Goal: Find specific page/section: Find specific page/section

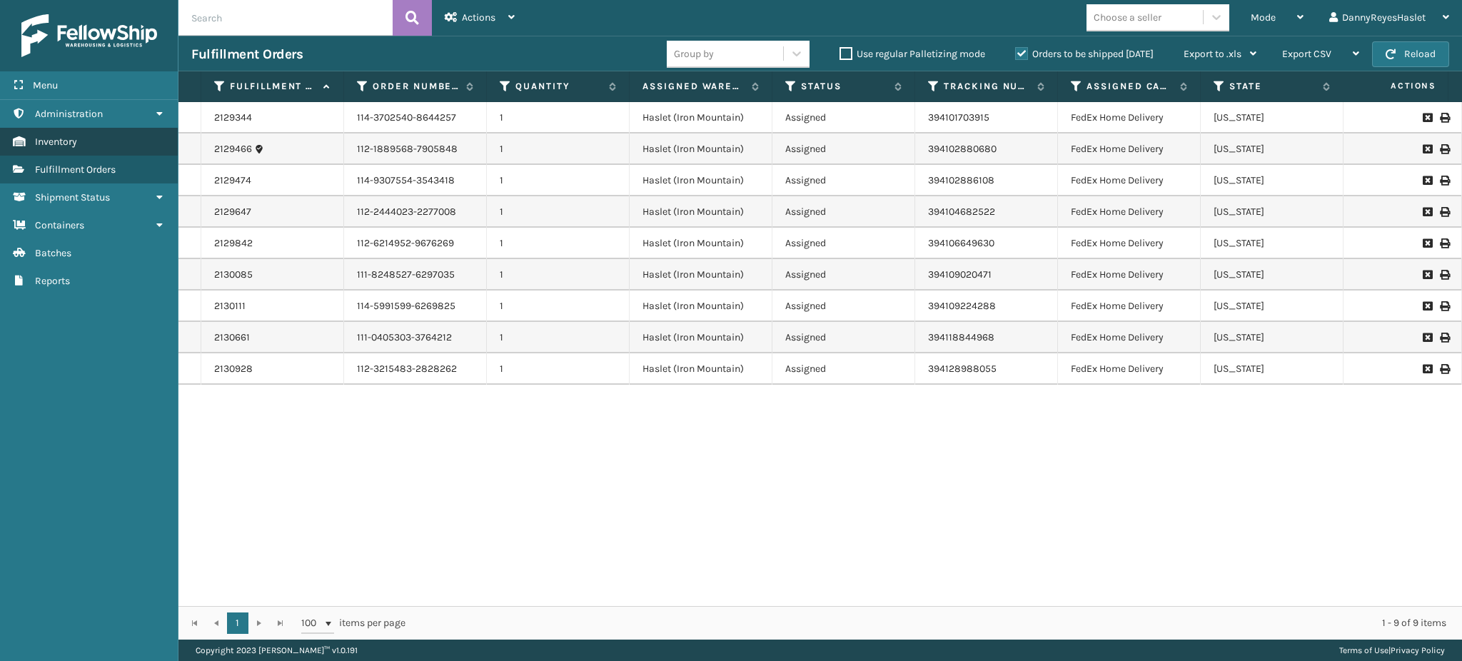
click at [99, 146] on link "Inventory" at bounding box center [89, 142] width 178 height 28
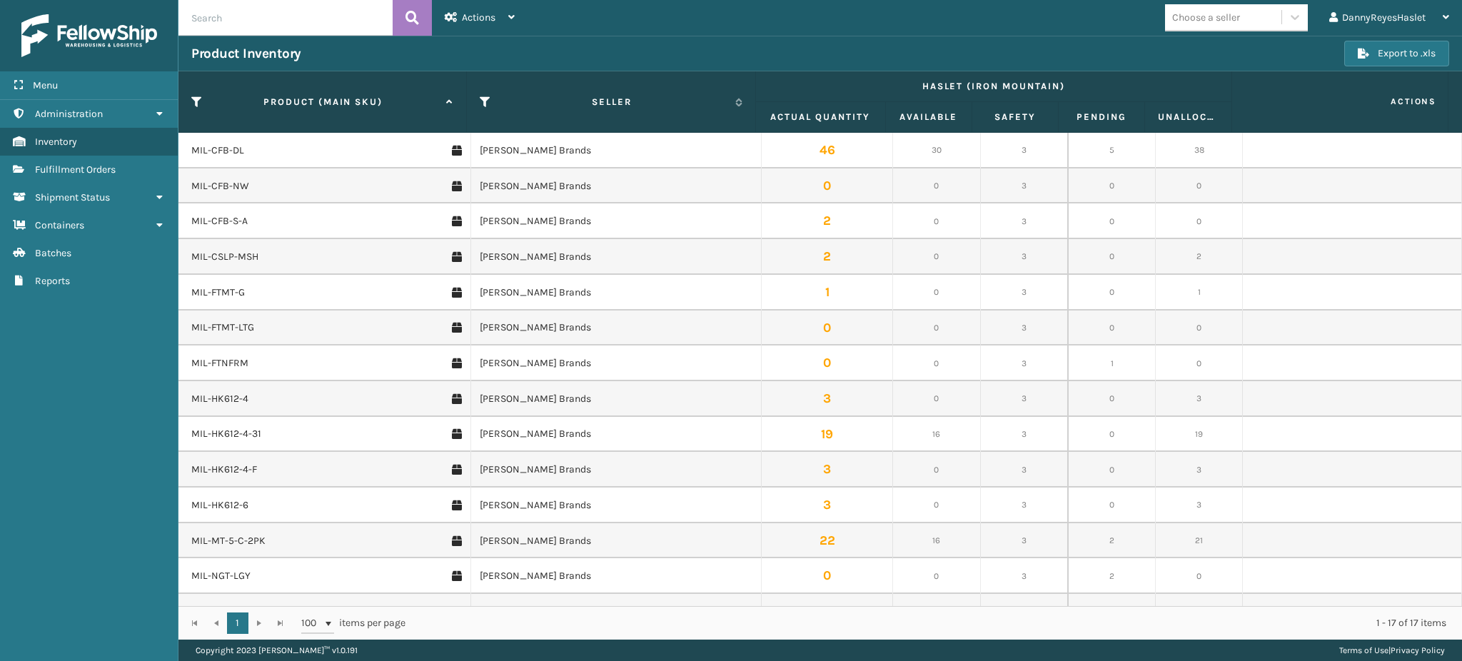
click at [196, 96] on icon at bounding box center [196, 102] width 11 height 13
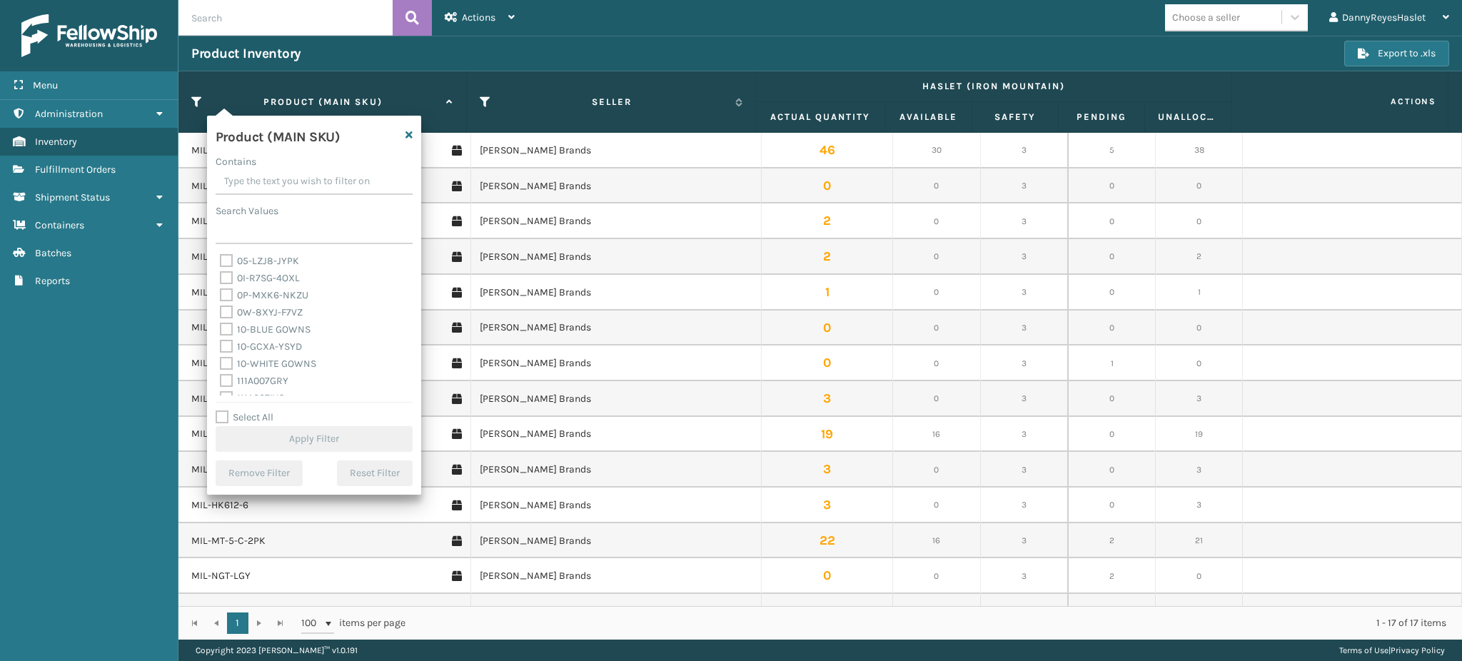
click at [587, 45] on div "Product Inventory" at bounding box center [767, 53] width 1153 height 17
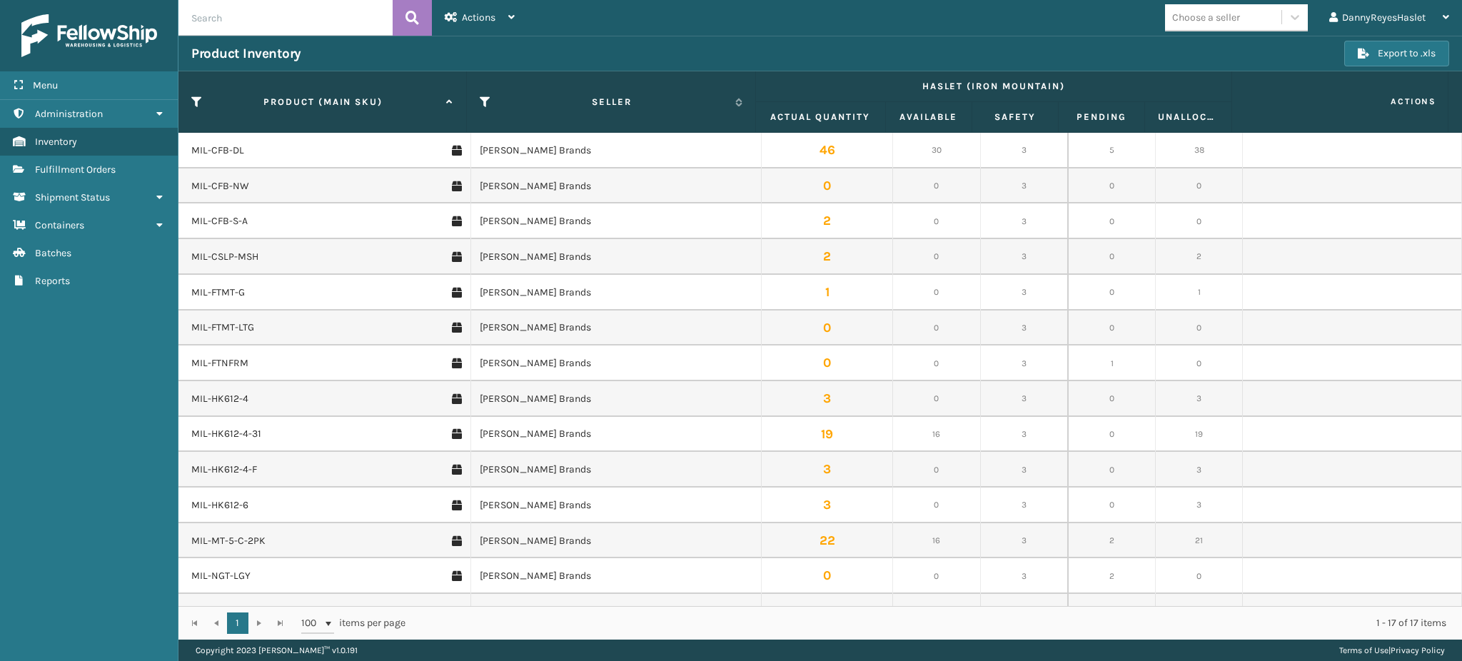
click at [271, 19] on input "text" at bounding box center [286, 18] width 214 height 36
click at [507, 26] on div "Actions" at bounding box center [480, 18] width 70 height 36
drag, startPoint x: 306, startPoint y: 26, endPoint x: 248, endPoint y: 11, distance: 59.1
click at [248, 11] on input "text" at bounding box center [286, 18] width 214 height 36
type input "M"
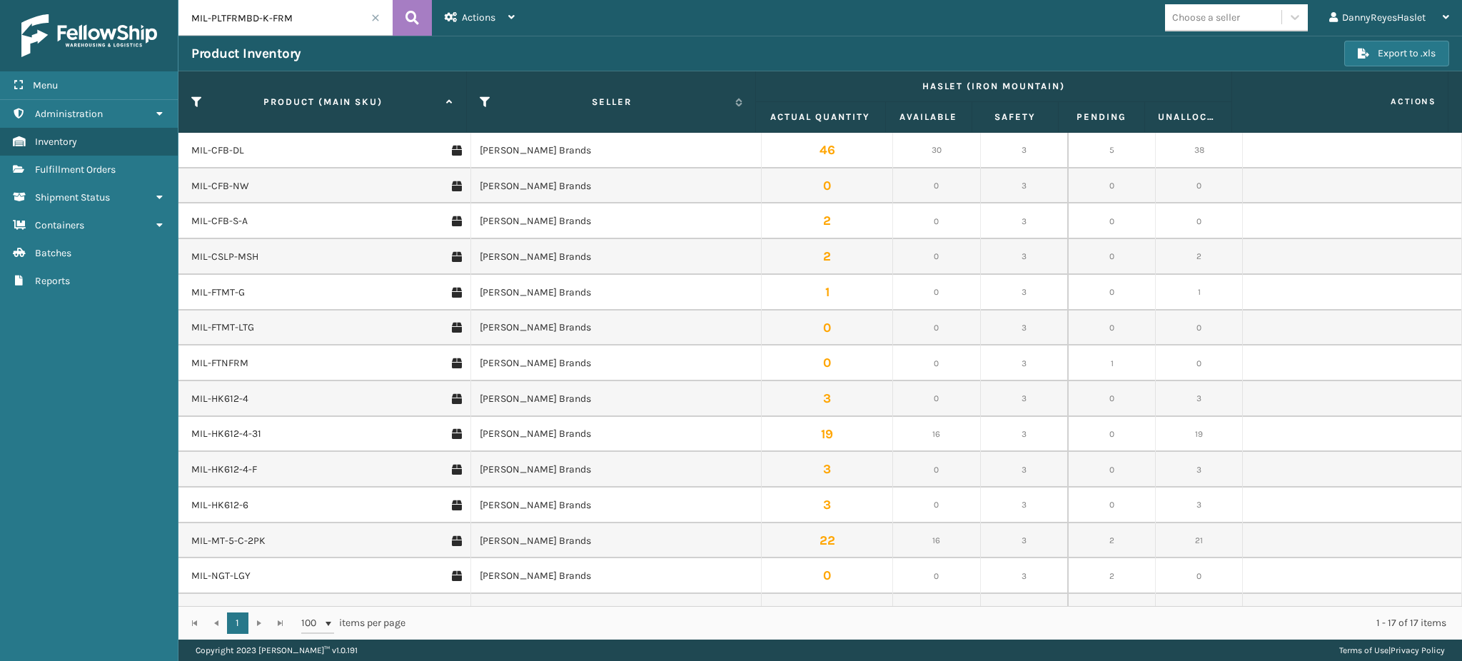
type input "MIL-PLTFRMBD-K-FRM"
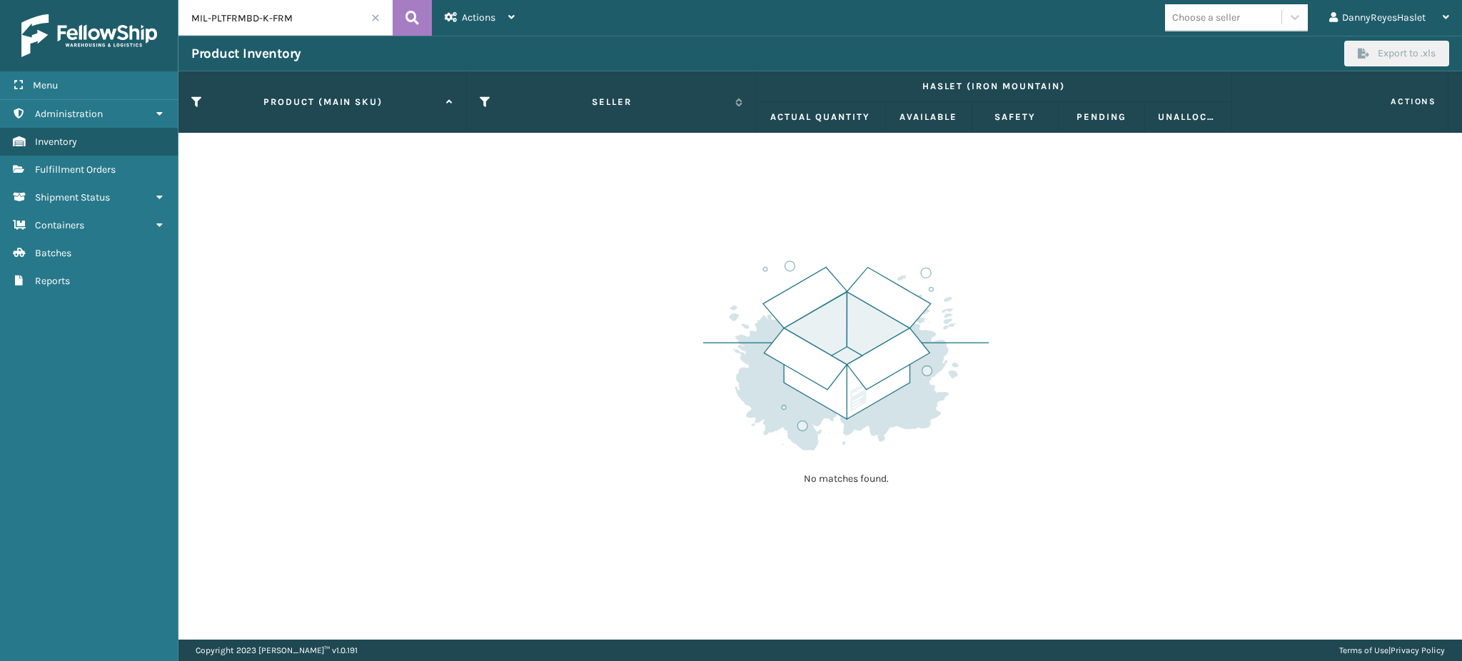
click at [301, 32] on input "MIL-PLTFRMBD-K-FRM" at bounding box center [286, 18] width 214 height 36
click at [374, 21] on span at bounding box center [375, 18] width 9 height 9
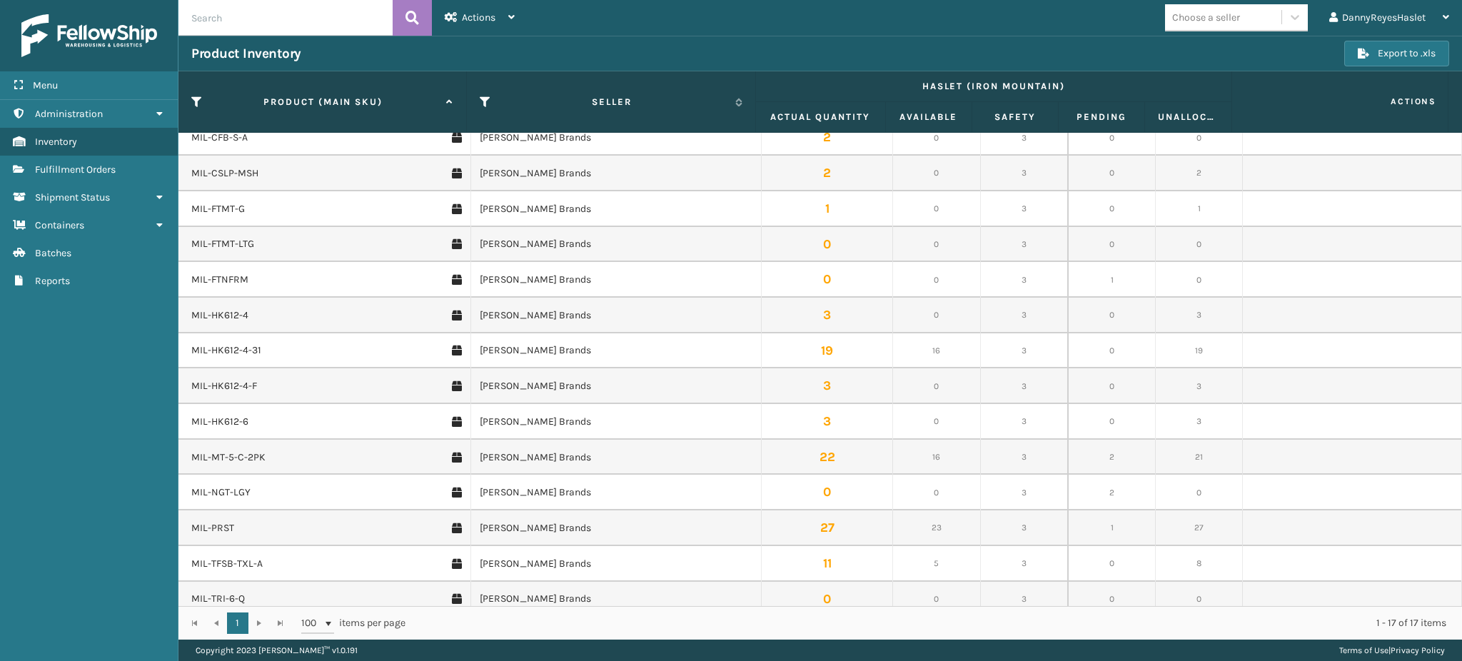
scroll to position [129, 0]
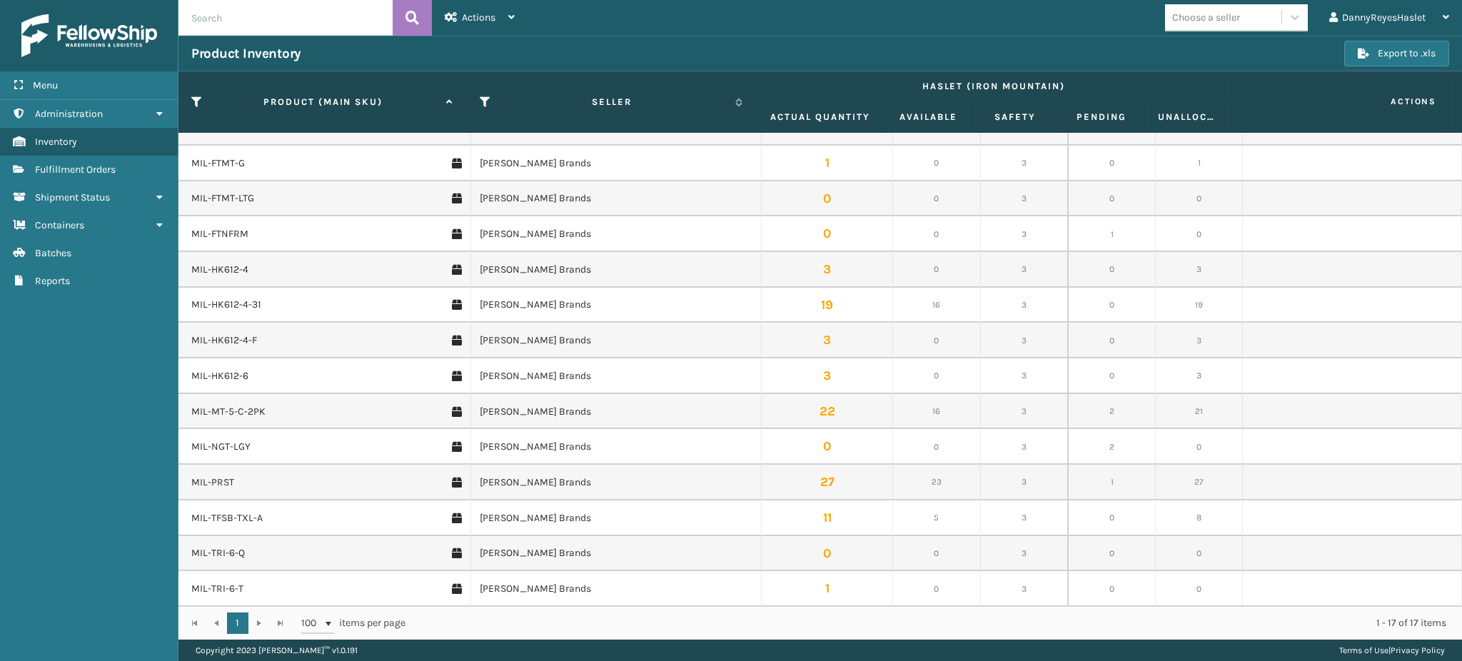
click at [257, 629] on div "1 1 100 items per page 1 - 17 of 17 items" at bounding box center [821, 623] width 1284 height 34
click at [274, 625] on div "1 1 100 items per page 1 - 17 of 17 items" at bounding box center [821, 623] width 1284 height 34
click at [313, 624] on span "100" at bounding box center [311, 623] width 21 height 14
